Goal: Task Accomplishment & Management: Manage account settings

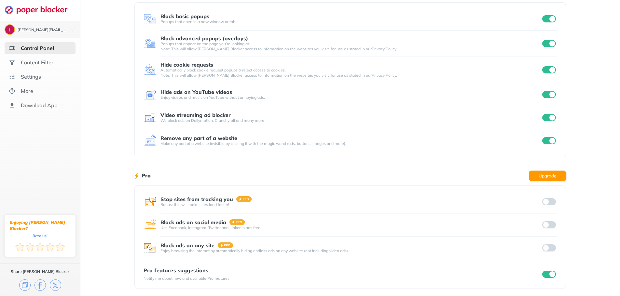
scroll to position [40, 0]
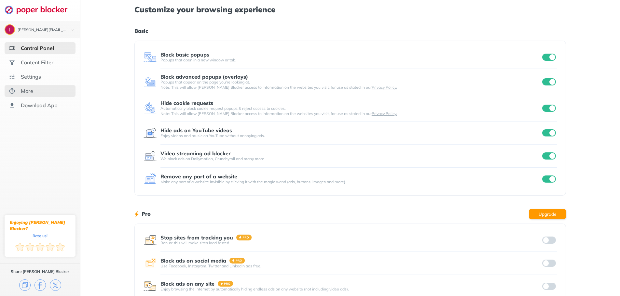
click at [55, 87] on div "More" at bounding box center [40, 91] width 71 height 12
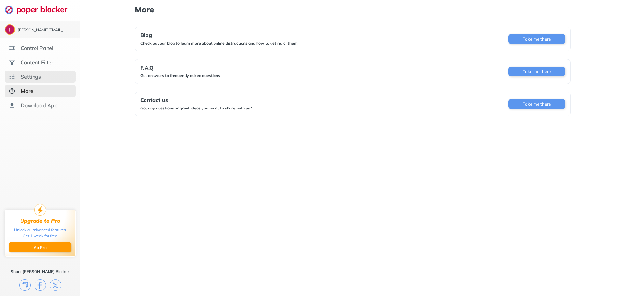
click at [52, 74] on div "Settings" at bounding box center [40, 77] width 71 height 12
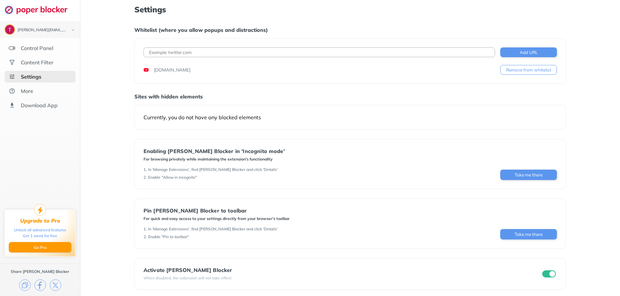
click at [229, 51] on input at bounding box center [318, 52] width 351 height 10
type input "[DOMAIN_NAME]"
click at [524, 54] on button "Add URL" at bounding box center [528, 52] width 57 height 10
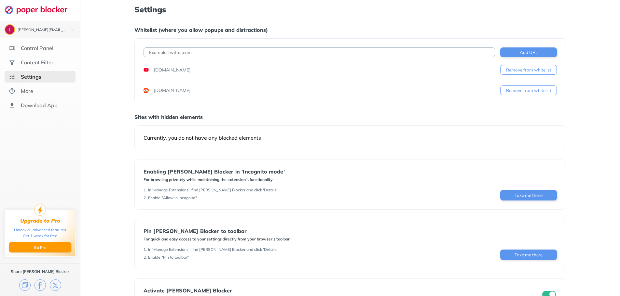
click at [414, 55] on input at bounding box center [318, 52] width 351 height 10
type input "[DOMAIN_NAME]"
